Goal: Task Accomplishment & Management: Manage account settings

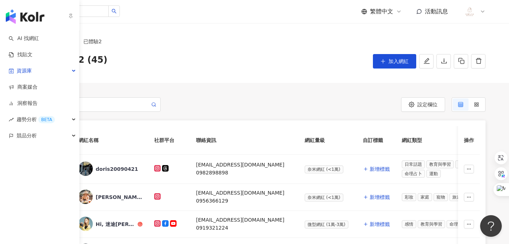
click at [19, 10] on img "button" at bounding box center [25, 16] width 39 height 14
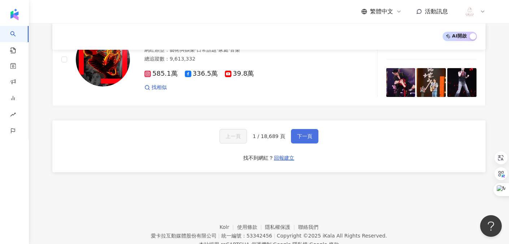
click at [291, 129] on button "下一頁" at bounding box center [304, 136] width 27 height 14
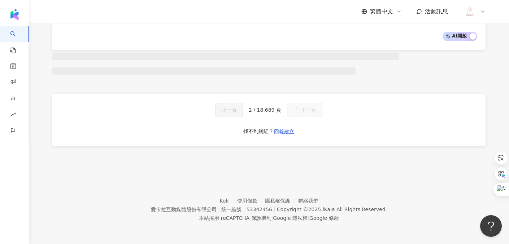
scroll to position [454, 0]
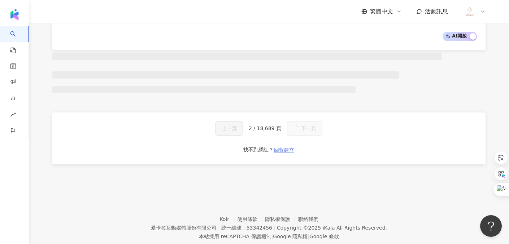
click at [282, 150] on span "回報建立" at bounding box center [284, 150] width 20 height 6
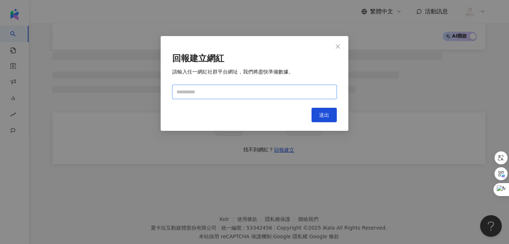
click at [252, 92] on input "text" at bounding box center [254, 92] width 165 height 14
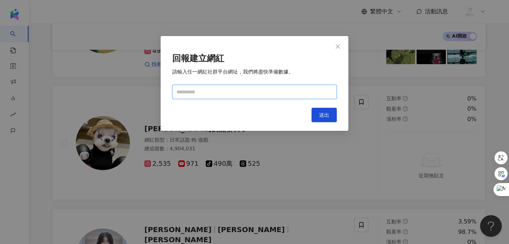
scroll to position [1263, 0]
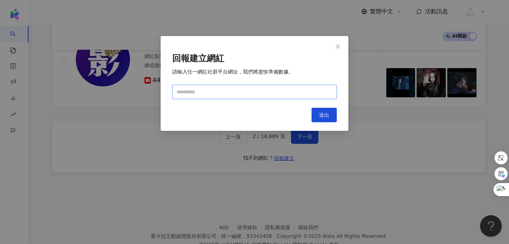
paste input "**********"
type input "**********"
click at [323, 116] on span "送出" at bounding box center [324, 115] width 10 height 6
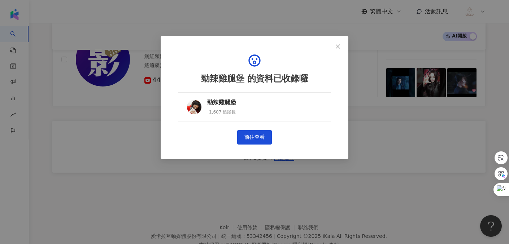
click at [323, 116] on link "勁辣雞腿堡 1,607 追蹤數" at bounding box center [254, 106] width 153 height 29
click at [334, 44] on span "Close" at bounding box center [338, 47] width 14 height 6
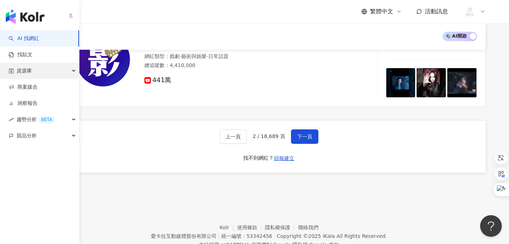
click at [29, 69] on span "資源庫" at bounding box center [24, 71] width 15 height 16
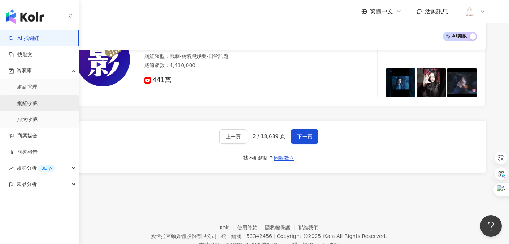
click at [38, 100] on link "網紅收藏" at bounding box center [27, 103] width 20 height 7
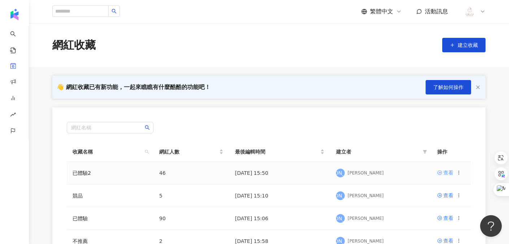
click at [447, 174] on div "查看" at bounding box center [448, 173] width 10 height 8
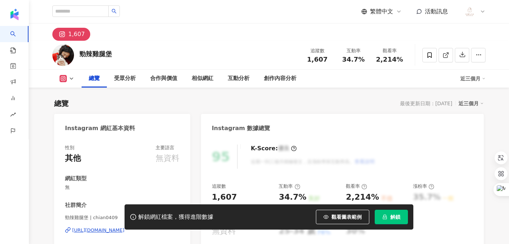
click at [395, 216] on span "解鎖" at bounding box center [395, 218] width 10 height 6
click at [429, 54] on icon at bounding box center [429, 55] width 7 height 7
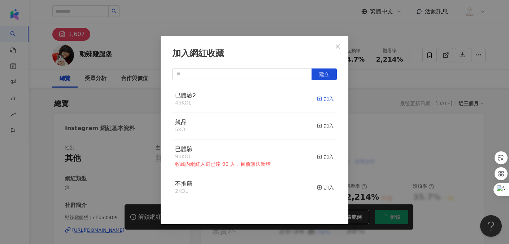
click at [327, 99] on div "加入" at bounding box center [325, 99] width 17 height 8
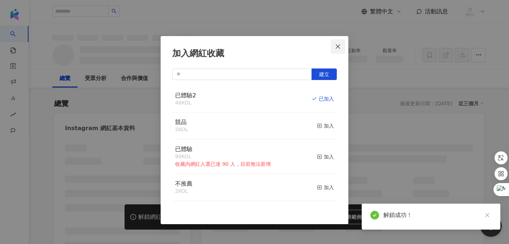
click at [338, 50] on button "Close" at bounding box center [338, 46] width 14 height 14
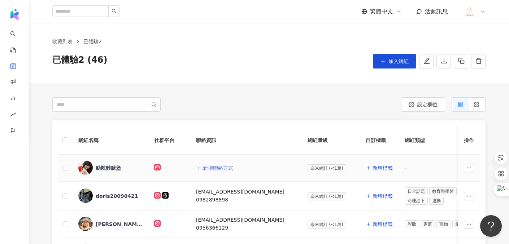
click at [211, 168] on span "新增聯絡方式" at bounding box center [218, 168] width 30 height 6
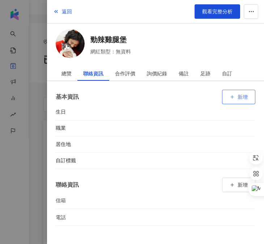
click at [228, 95] on button "新增" at bounding box center [238, 97] width 33 height 14
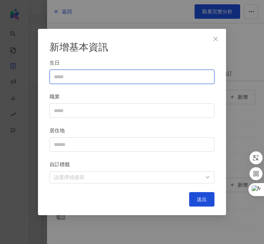
click at [136, 80] on input "生日" at bounding box center [132, 77] width 156 height 8
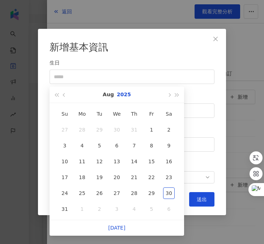
click at [125, 96] on button "2025" at bounding box center [124, 95] width 14 height 16
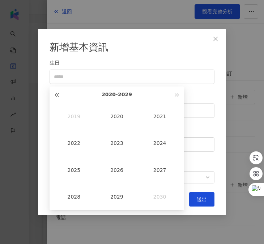
click at [55, 94] on button "button" at bounding box center [56, 95] width 8 height 16
click at [167, 172] on div "1997" at bounding box center [159, 171] width 25 height 12
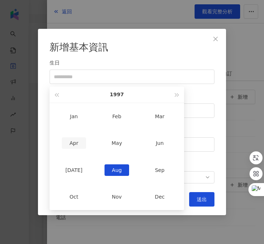
click at [84, 143] on div "Apr" at bounding box center [74, 144] width 25 height 12
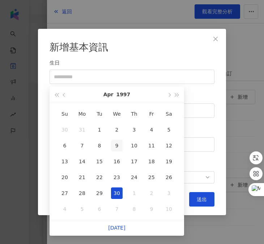
click at [118, 144] on div "9" at bounding box center [117, 146] width 12 height 12
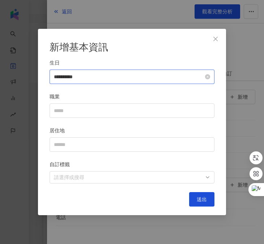
type input "**********"
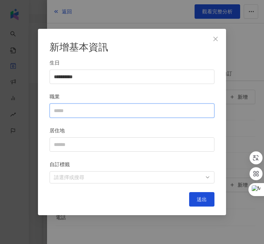
click at [105, 112] on input "職業" at bounding box center [131, 111] width 165 height 14
type input "*"
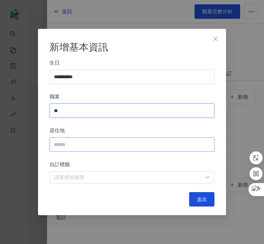
type input "**"
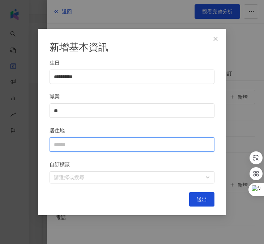
click at [101, 150] on input "居住地" at bounding box center [131, 145] width 165 height 14
type input "******"
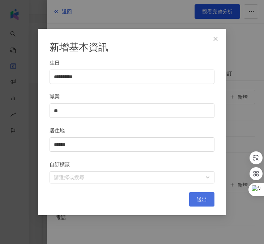
click at [203, 202] on span "送出" at bounding box center [201, 200] width 10 height 6
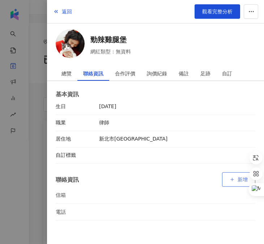
click at [233, 175] on button "新增" at bounding box center [238, 180] width 33 height 14
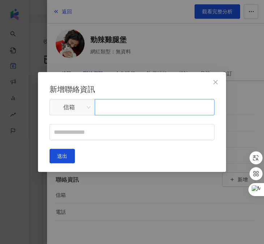
click at [112, 110] on input "text" at bounding box center [155, 107] width 120 height 16
click at [113, 103] on input "text" at bounding box center [155, 107] width 120 height 16
click at [115, 113] on input "**********" at bounding box center [155, 107] width 120 height 16
type input "**********"
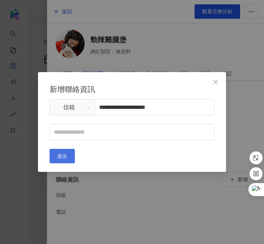
click at [67, 155] on span "送出" at bounding box center [62, 156] width 10 height 6
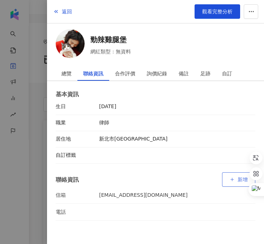
click at [230, 180] on icon "button" at bounding box center [231, 179] width 5 height 5
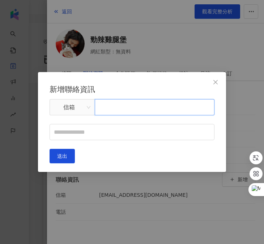
click at [121, 113] on input "text" at bounding box center [155, 107] width 120 height 16
click at [72, 112] on span "信箱" at bounding box center [72, 108] width 36 height 14
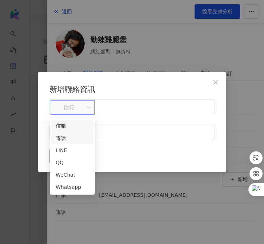
click at [78, 142] on div "電話" at bounding box center [72, 138] width 33 height 8
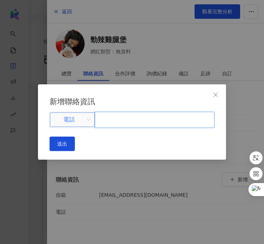
click at [122, 120] on input "text" at bounding box center [155, 120] width 120 height 16
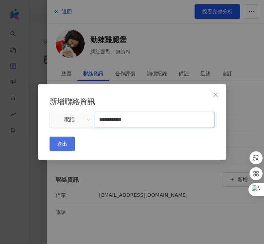
type input "**********"
click at [67, 146] on span "送出" at bounding box center [62, 144] width 10 height 6
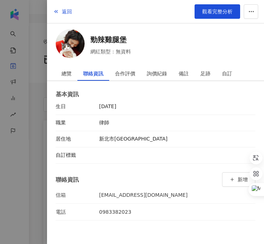
click at [19, 137] on div at bounding box center [132, 122] width 264 height 244
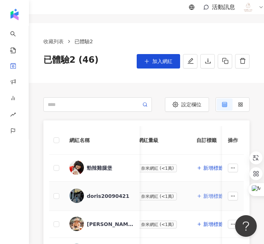
scroll to position [0, 169]
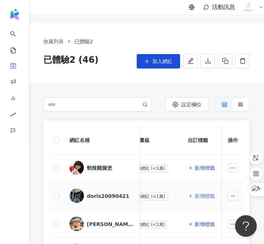
click at [194, 197] on span "新增標籤" at bounding box center [204, 197] width 20 height 6
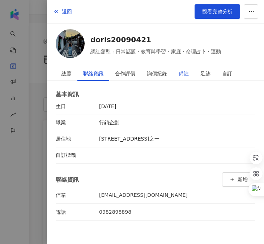
click at [176, 67] on div "備註" at bounding box center [184, 73] width 22 height 14
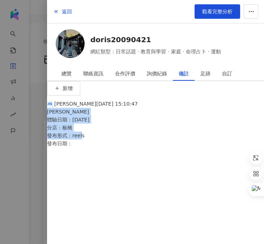
drag, startPoint x: 103, startPoint y: 153, endPoint x: 59, endPoint y: 126, distance: 51.0
click at [59, 126] on div "舒 舒芙亞 2025/08/30 15:10:47 李琬庭 體驗日期：2025/8/28 分店：板橋 發布形式：reels 發布日期：" at bounding box center [92, 124] width 91 height 48
copy div "李琬庭 體驗日期：2025/8/28 分店：板橋 發布形式：reels 發布日期："
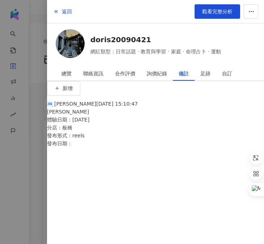
click at [9, 129] on div at bounding box center [132, 122] width 264 height 244
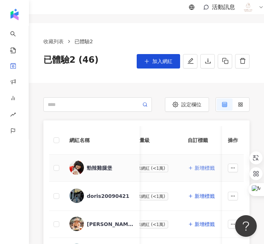
click at [194, 166] on span "新增標籤" at bounding box center [204, 168] width 20 height 6
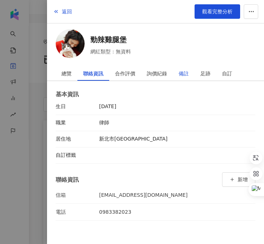
click at [188, 76] on div "備註" at bounding box center [183, 73] width 10 height 14
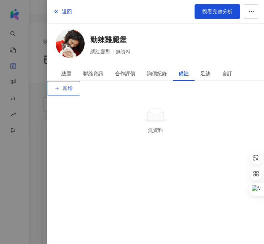
click at [73, 91] on span "新增" at bounding box center [67, 89] width 10 height 6
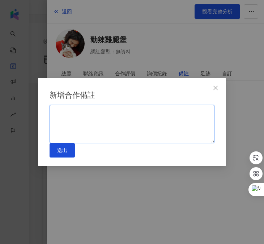
click at [152, 113] on textarea at bounding box center [131, 124] width 165 height 38
paste textarea "**********"
click at [105, 120] on textarea "**********" at bounding box center [131, 124] width 165 height 38
click at [89, 109] on textarea "**********" at bounding box center [131, 124] width 165 height 38
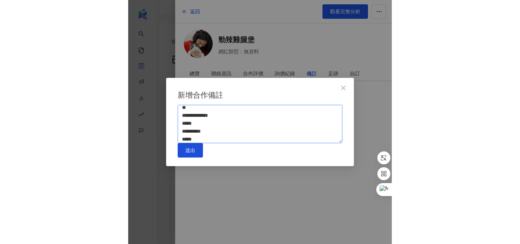
scroll to position [3, 0]
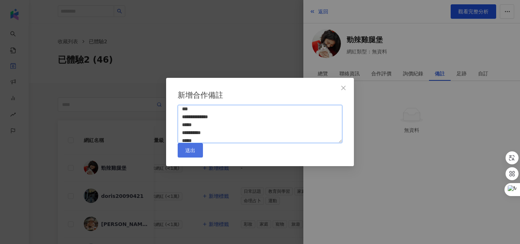
type textarea "**********"
click at [195, 153] on span "送出" at bounding box center [190, 151] width 10 height 6
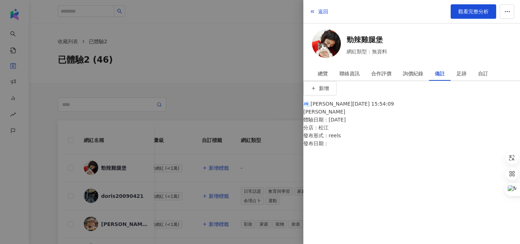
click at [273, 151] on div at bounding box center [260, 122] width 520 height 244
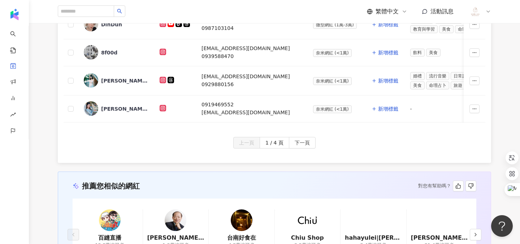
scroll to position [446, 0]
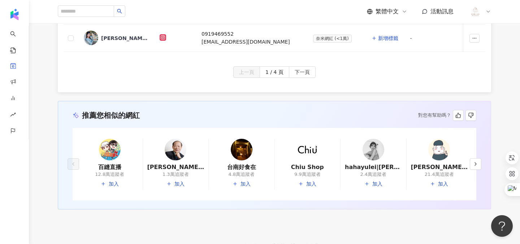
click at [377, 146] on img at bounding box center [374, 150] width 22 height 22
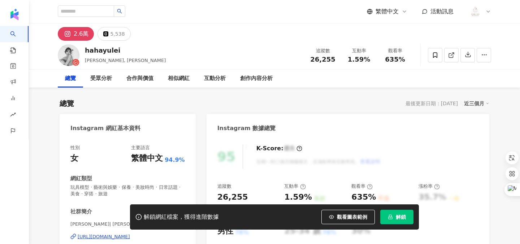
scroll to position [76, 0]
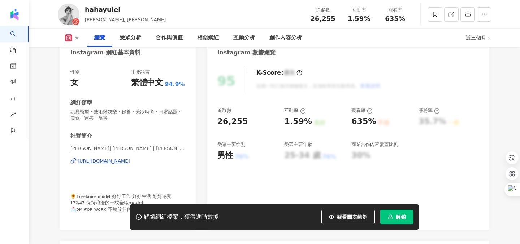
click at [130, 163] on div "[URL][DOMAIN_NAME]" at bounding box center [104, 161] width 52 height 7
